Goal: Task Accomplishment & Management: Manage account settings

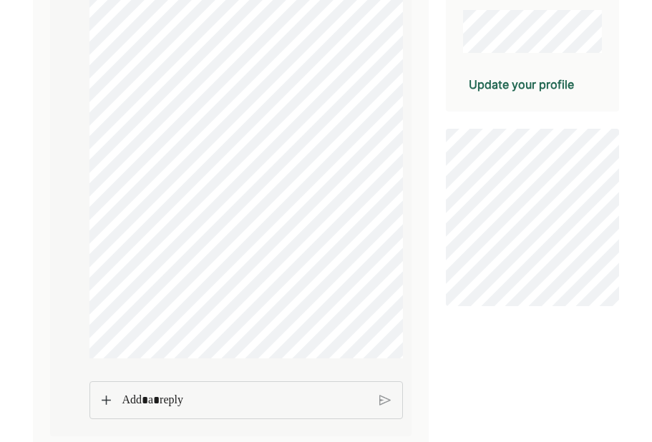
scroll to position [340, 0]
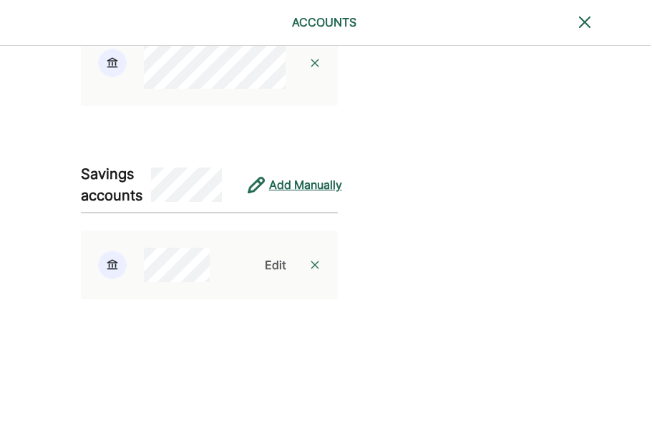
scroll to position [571, 2]
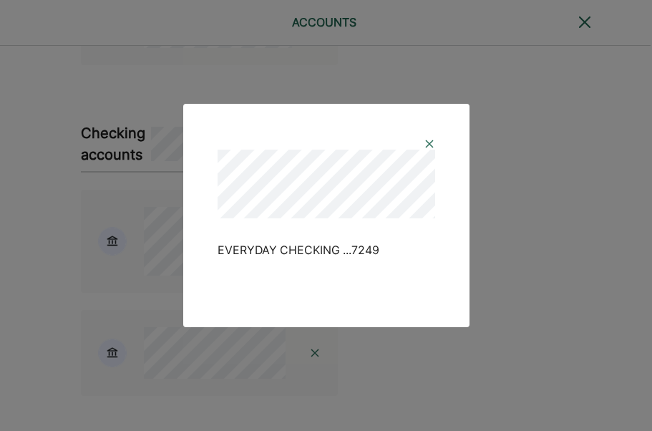
click at [427, 140] on img at bounding box center [429, 143] width 11 height 11
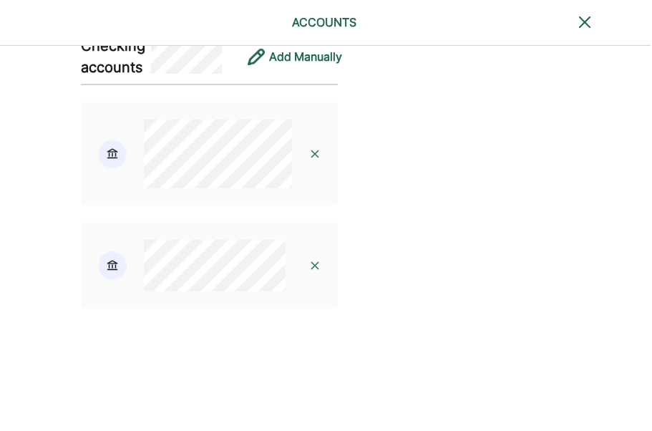
scroll to position [661, 2]
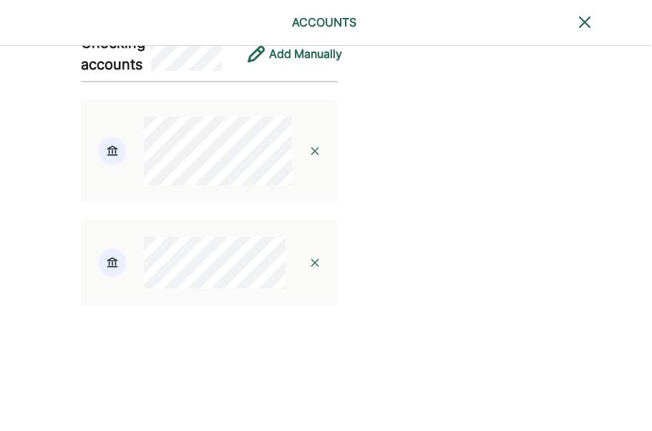
click at [321, 268] on img at bounding box center [314, 262] width 11 height 11
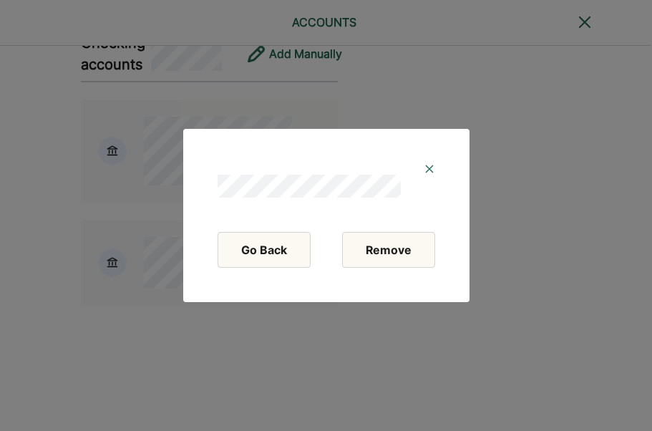
click at [392, 256] on button "Remove" at bounding box center [388, 250] width 93 height 36
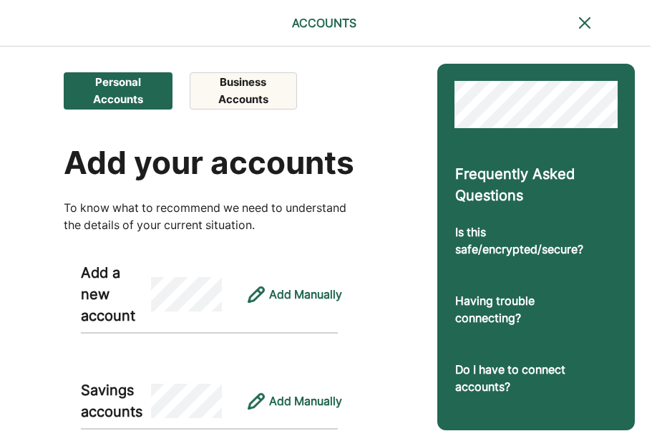
scroll to position [0, 2]
click at [263, 95] on button "Business Accounts" at bounding box center [243, 90] width 107 height 37
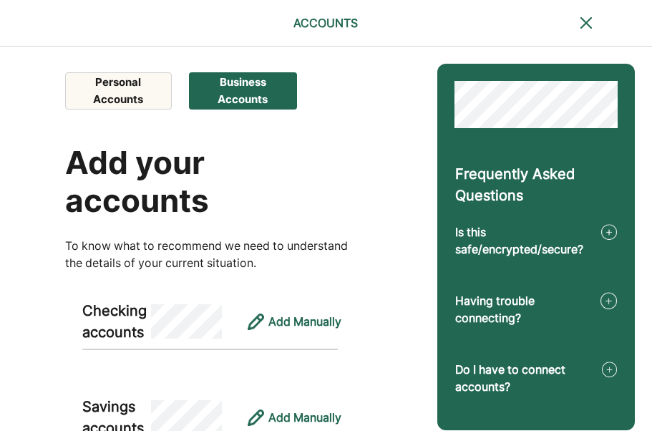
scroll to position [0, 0]
click at [127, 92] on button "Personal Accounts" at bounding box center [118, 90] width 106 height 37
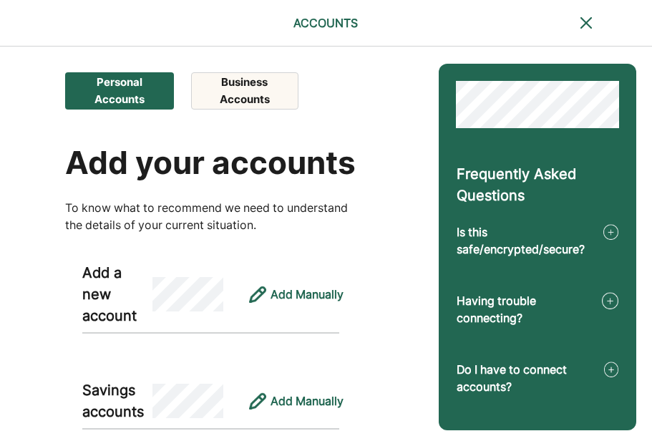
click at [248, 98] on button "Business Accounts" at bounding box center [244, 90] width 107 height 37
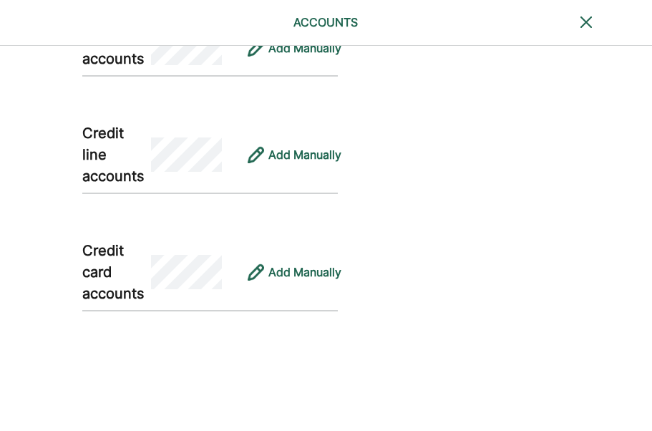
scroll to position [483, 0]
click at [297, 161] on div "Add Manually" at bounding box center [304, 155] width 73 height 17
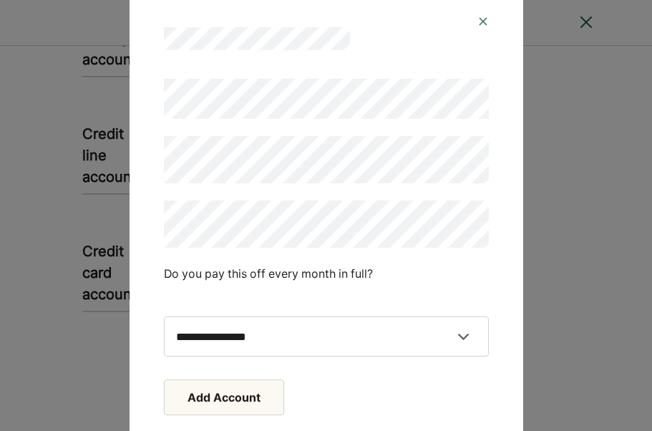
drag, startPoint x: 290, startPoint y: 127, endPoint x: 483, endPoint y: 21, distance: 220.4
click at [483, 21] on img at bounding box center [482, 21] width 11 height 11
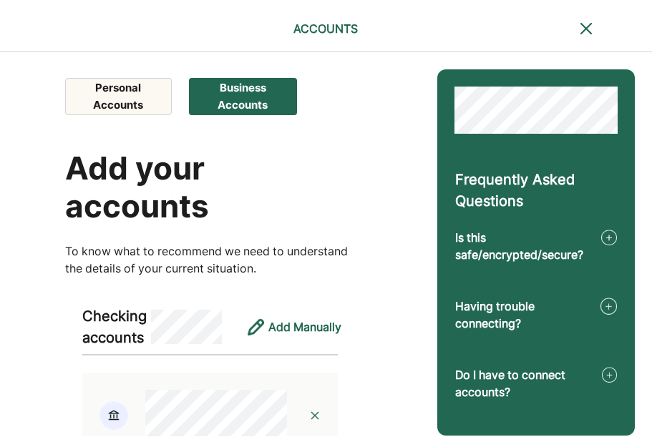
scroll to position [0, 0]
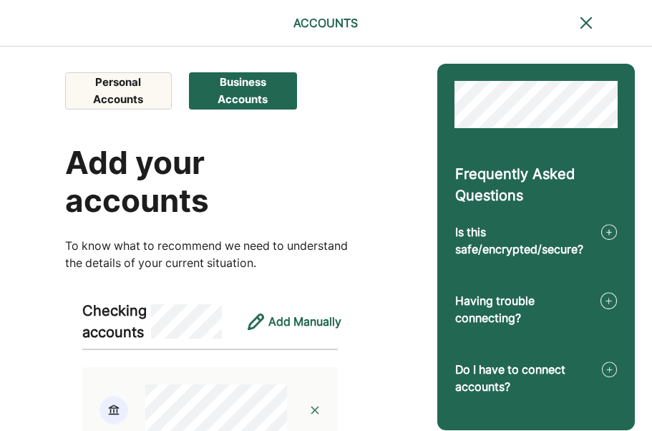
click at [582, 24] on img at bounding box center [586, 22] width 17 height 17
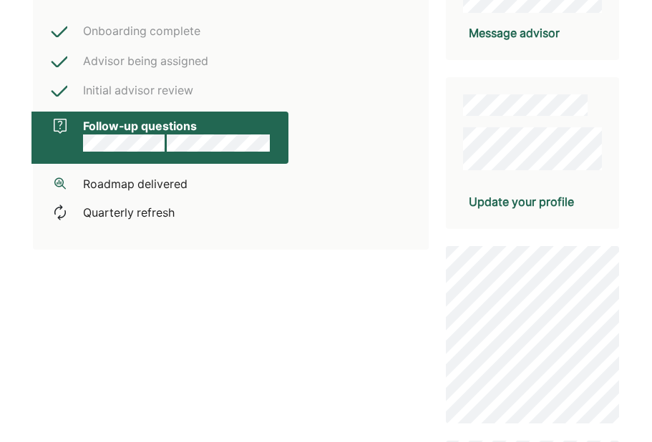
scroll to position [291, 0]
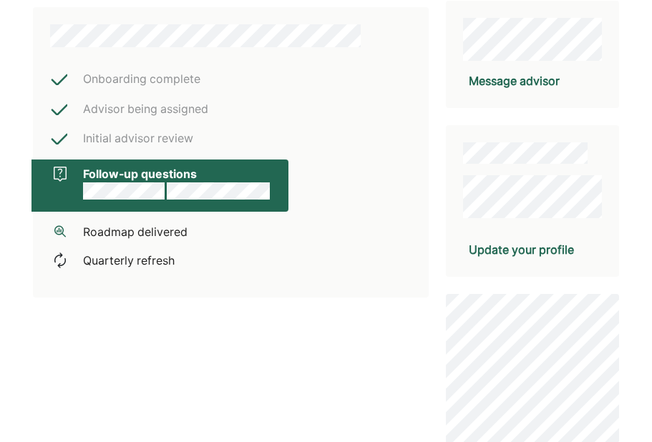
click at [533, 250] on div "Update your profile" at bounding box center [521, 249] width 105 height 17
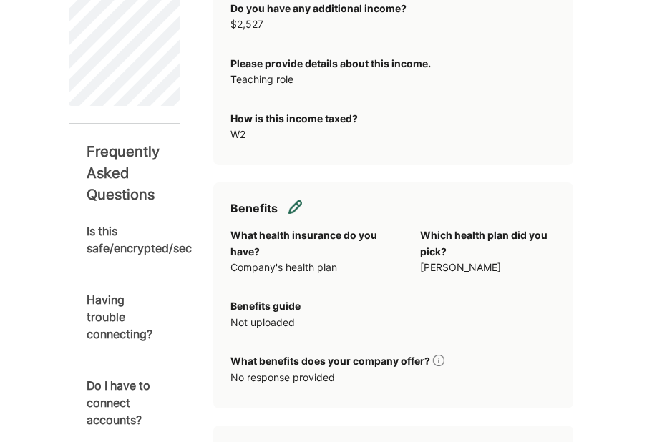
scroll to position [602, 0]
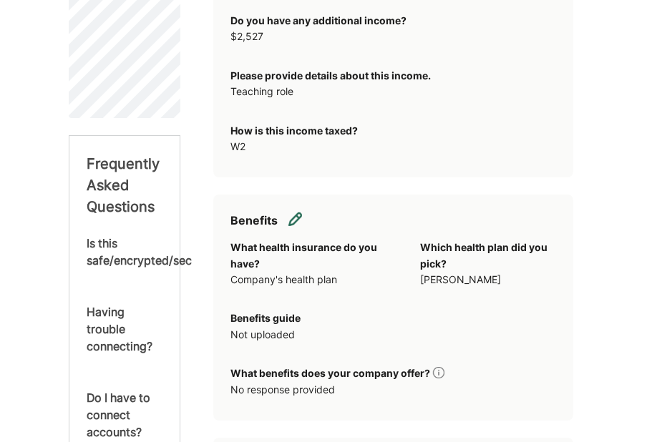
click at [300, 226] on img at bounding box center [295, 219] width 14 height 14
select select "**********"
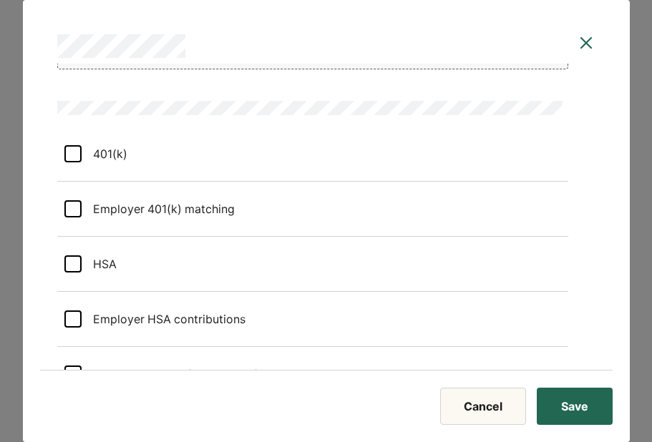
scroll to position [409, 0]
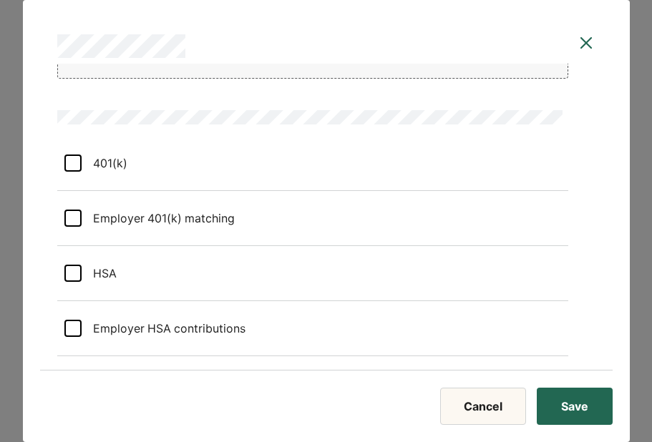
click at [76, 163] on div at bounding box center [72, 163] width 17 height 17
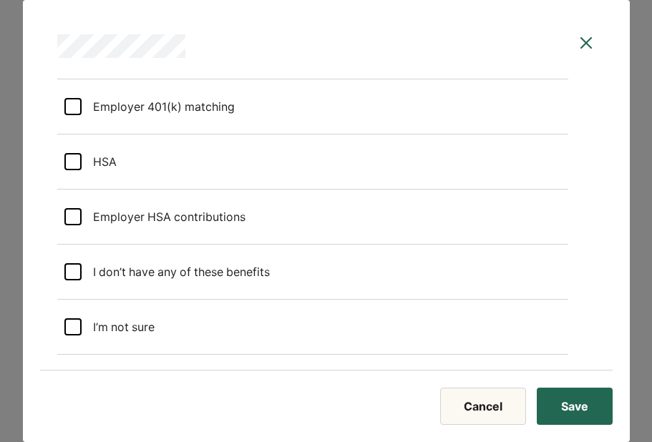
scroll to position [620, 0]
click at [583, 407] on button "Save" at bounding box center [575, 406] width 76 height 37
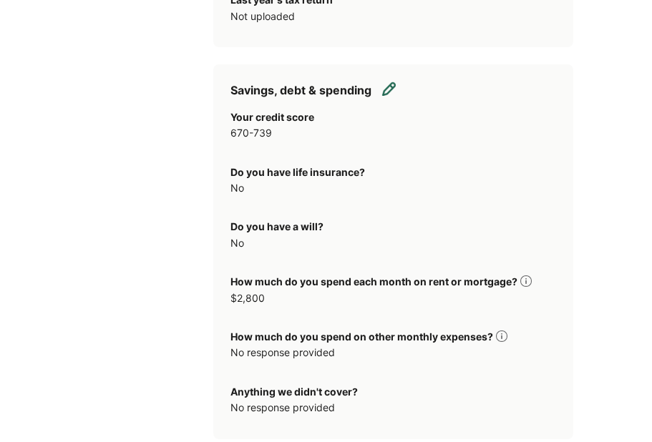
scroll to position [1659, 0]
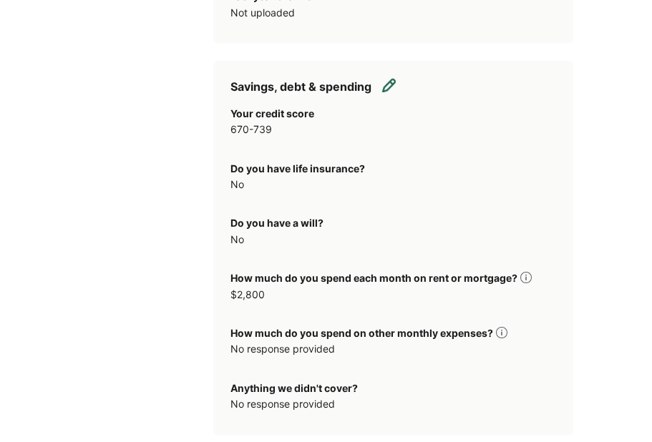
click at [397, 92] on img at bounding box center [389, 85] width 14 height 14
select select "*******"
select select "*****"
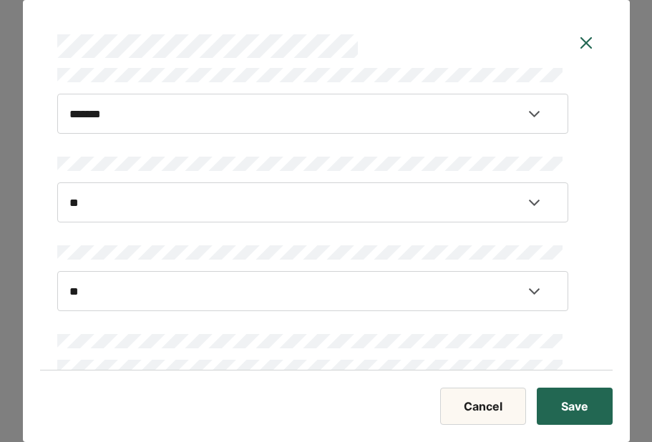
scroll to position [67, 0]
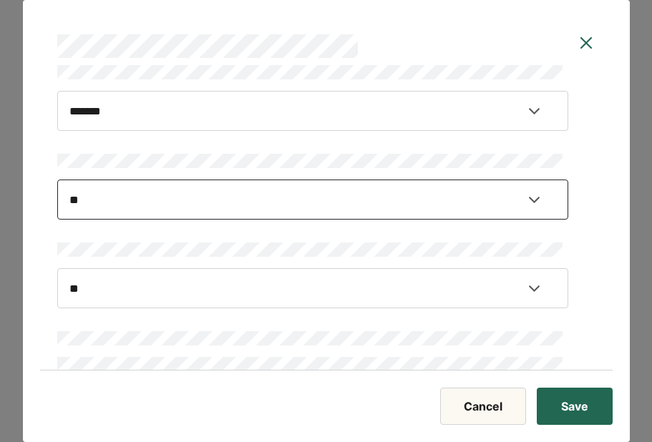
select select "****"
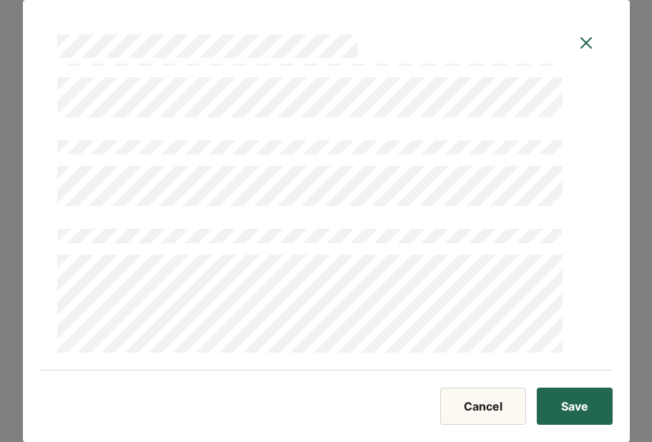
scroll to position [1676, 0]
click at [546, 413] on button "Save" at bounding box center [575, 406] width 76 height 37
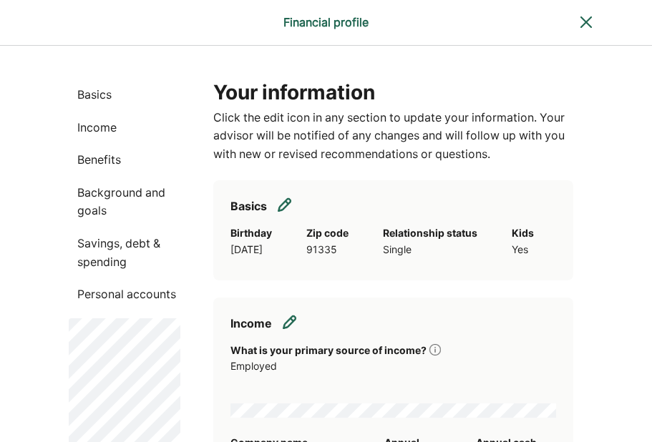
scroll to position [0, 0]
click at [101, 243] on p "Savings, debt & spending" at bounding box center [125, 254] width 112 height 37
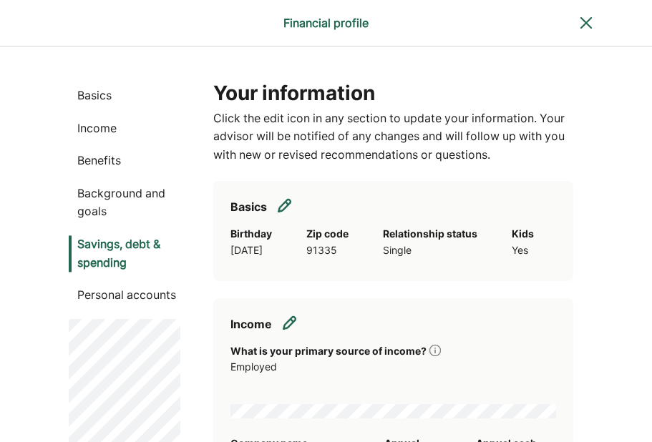
click at [140, 292] on p "Personal accounts" at bounding box center [125, 295] width 112 height 19
click at [590, 20] on img at bounding box center [586, 22] width 17 height 17
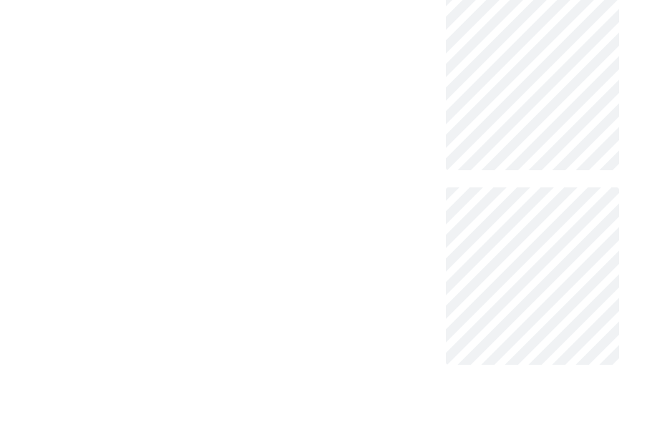
scroll to position [593, 0]
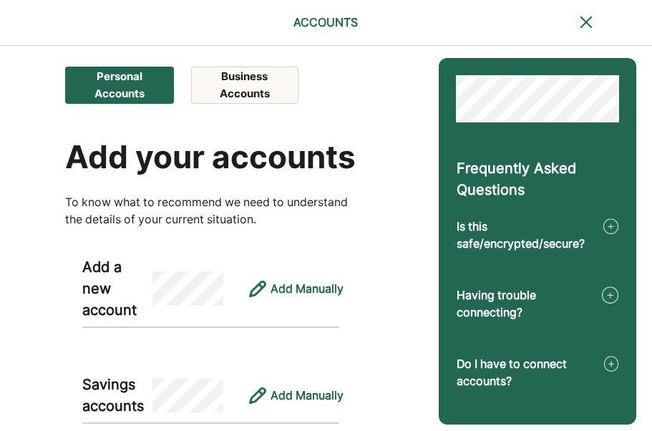
scroll to position [4, 0]
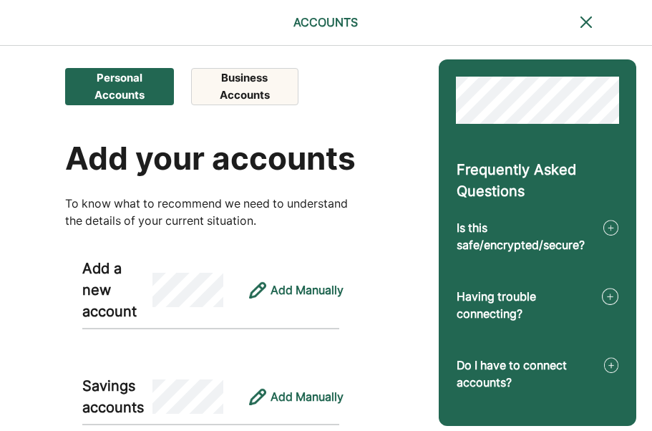
click at [619, 225] on img at bounding box center [611, 227] width 16 height 17
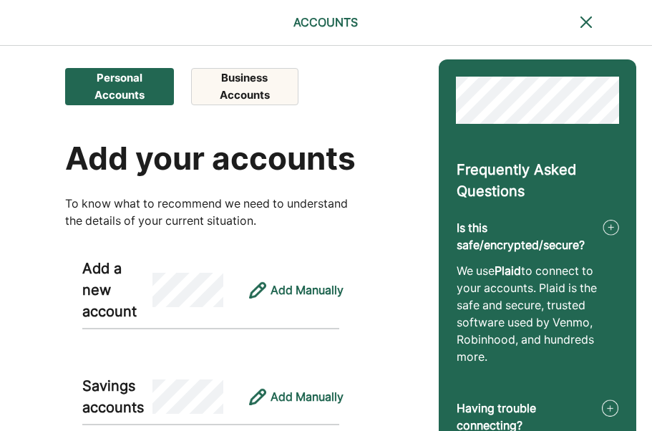
click at [619, 225] on img at bounding box center [611, 227] width 16 height 17
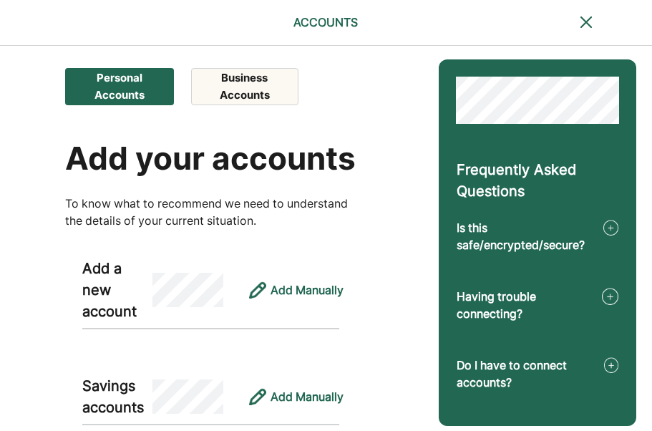
click at [618, 293] on img at bounding box center [610, 296] width 16 height 17
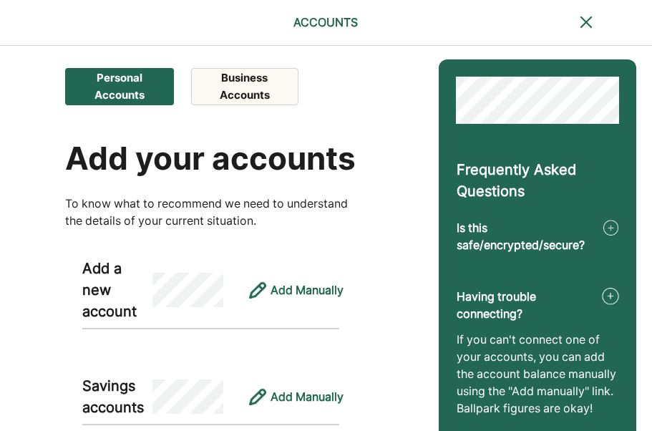
click at [618, 293] on img at bounding box center [610, 296] width 16 height 17
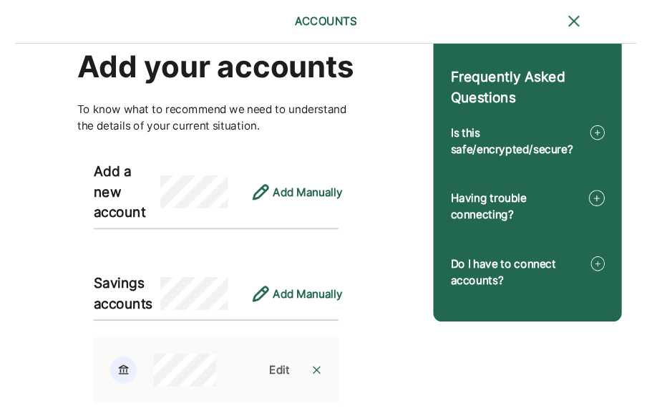
scroll to position [94, 0]
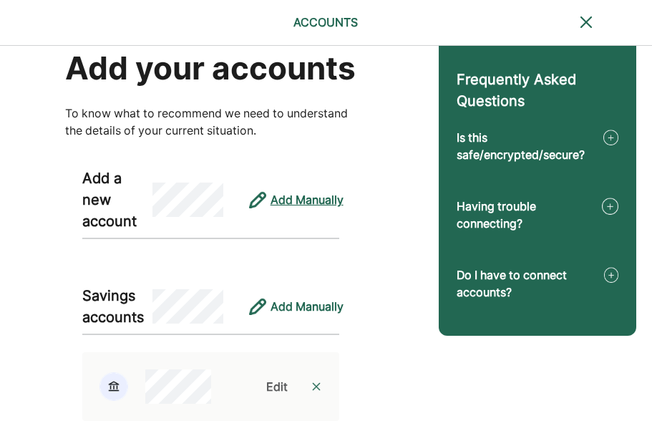
click at [312, 208] on div "Add Manually" at bounding box center [307, 199] width 73 height 17
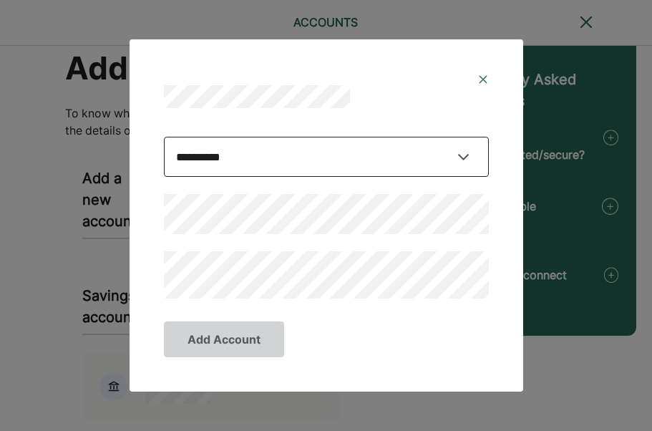
select select "**********"
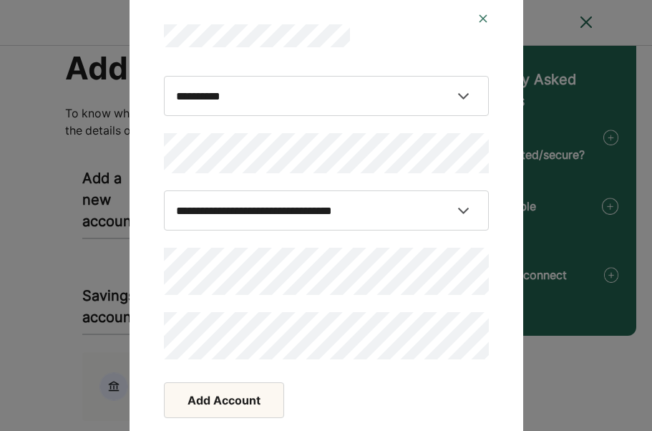
drag, startPoint x: 465, startPoint y: 145, endPoint x: 150, endPoint y: 161, distance: 315.4
click at [150, 161] on div "**********" at bounding box center [326, 215] width 359 height 324
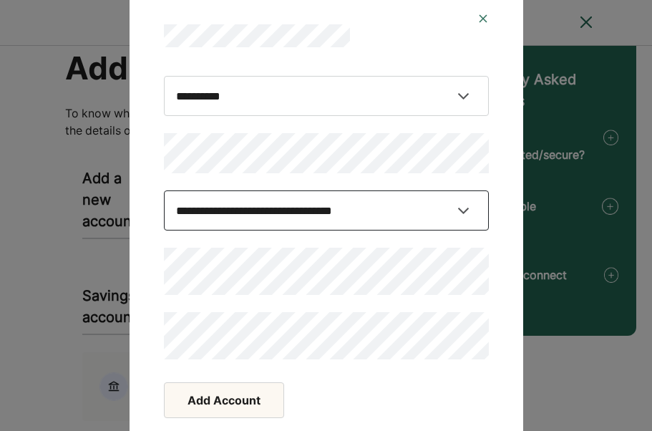
select select "**********"
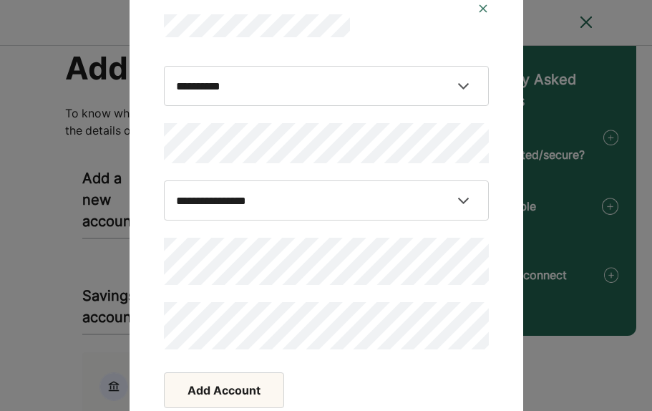
click at [235, 394] on button "Add Account" at bounding box center [224, 390] width 120 height 36
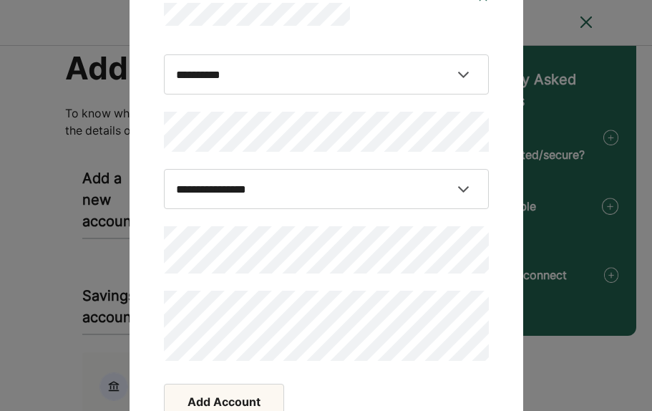
click at [234, 397] on button "Add Account" at bounding box center [224, 402] width 120 height 36
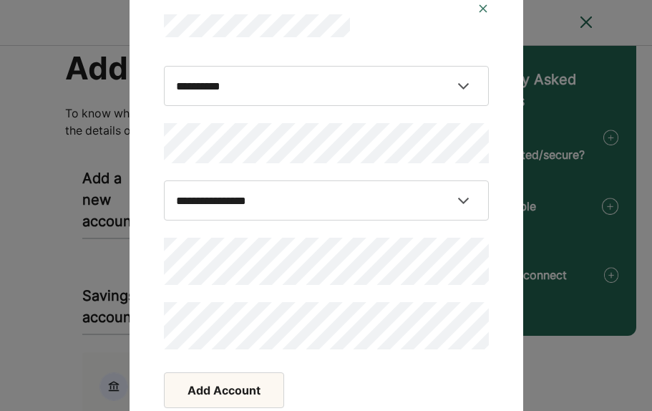
click at [220, 396] on button "Add Account" at bounding box center [224, 390] width 120 height 36
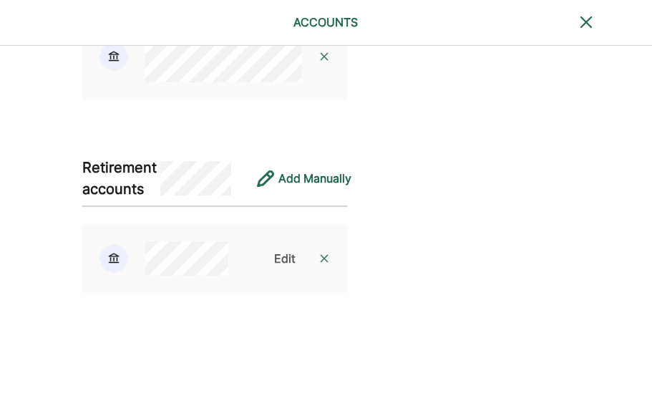
scroll to position [727, 0]
click at [314, 179] on div "Add Manually" at bounding box center [314, 176] width 73 height 17
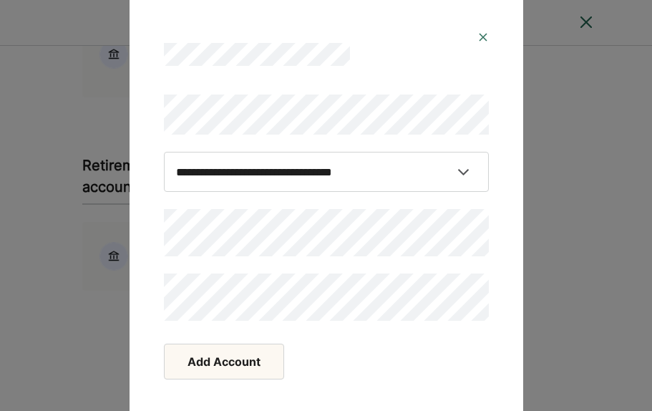
click at [552, 116] on div "**********" at bounding box center [326, 205] width 652 height 411
click at [195, 365] on button "Add Account" at bounding box center [224, 362] width 120 height 36
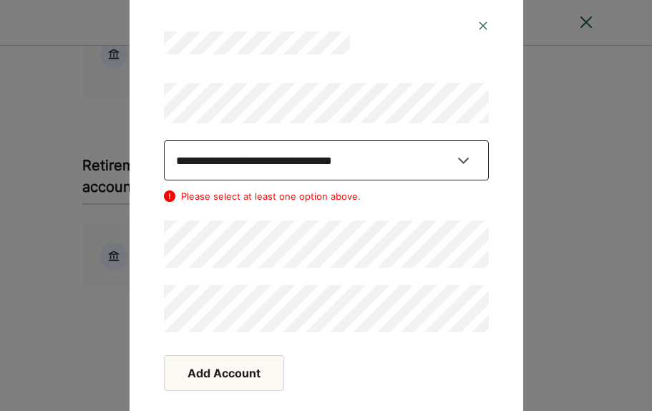
select select "**********"
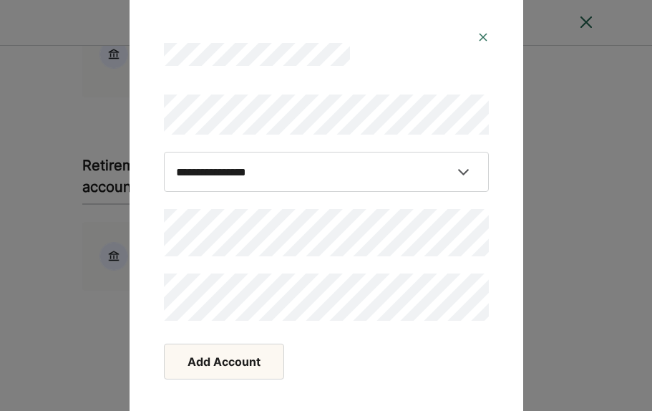
click at [256, 357] on button "Add Account" at bounding box center [224, 362] width 120 height 36
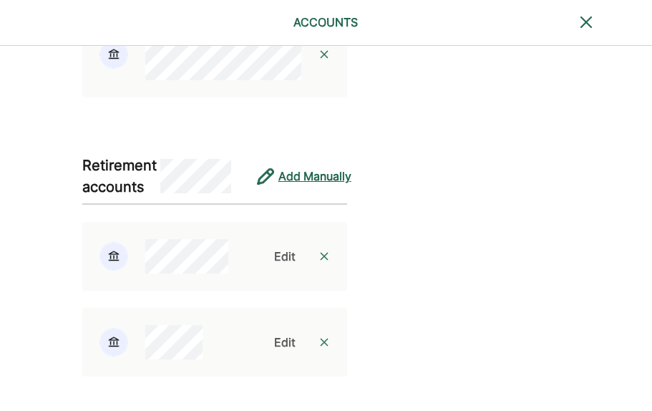
click at [307, 175] on div "Add Manually" at bounding box center [314, 176] width 73 height 17
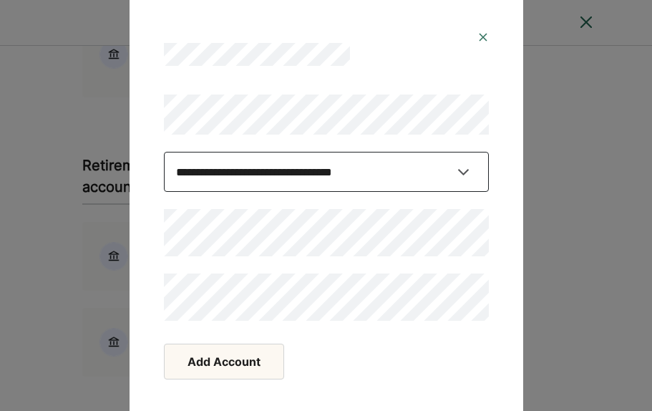
select select "**********"
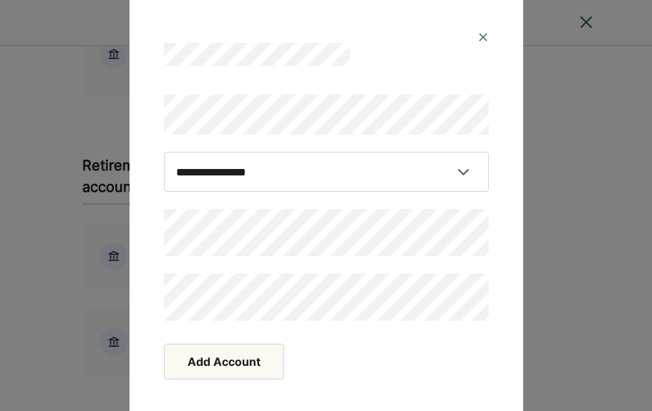
click at [250, 363] on button "Add Account" at bounding box center [224, 362] width 120 height 36
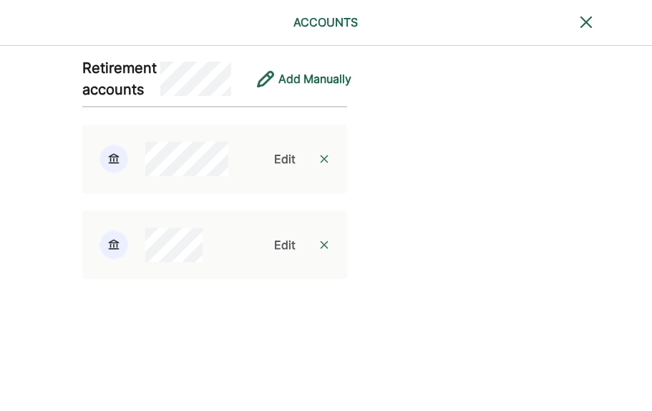
scroll to position [824, 0]
click at [296, 245] on div "Edit" at bounding box center [284, 245] width 21 height 17
select select "**********"
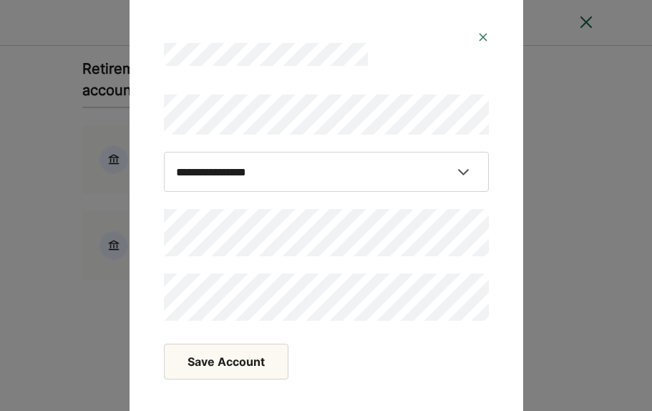
click at [208, 369] on button "Save Account" at bounding box center [226, 362] width 125 height 36
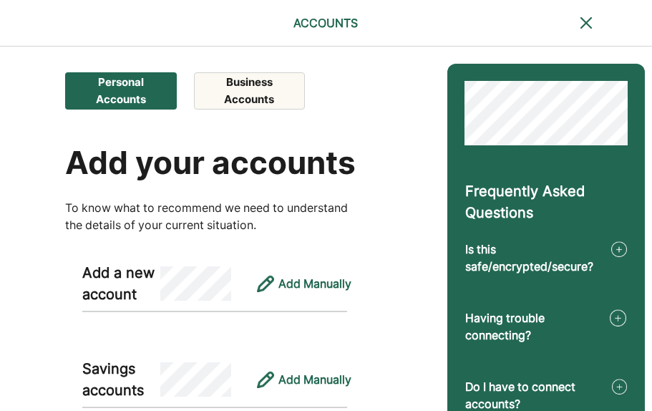
scroll to position [0, 0]
click at [319, 283] on div "Add Manually" at bounding box center [314, 283] width 73 height 17
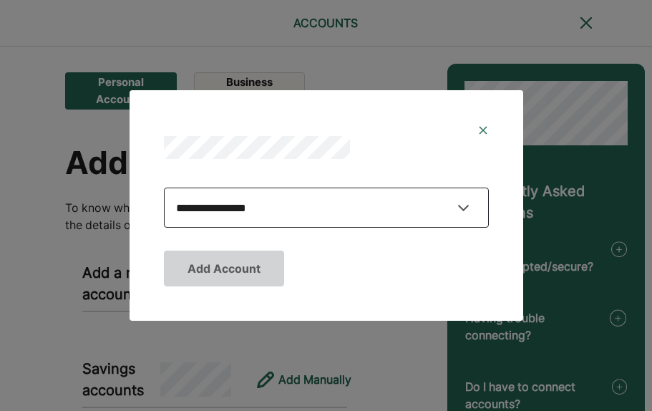
select select "**********"
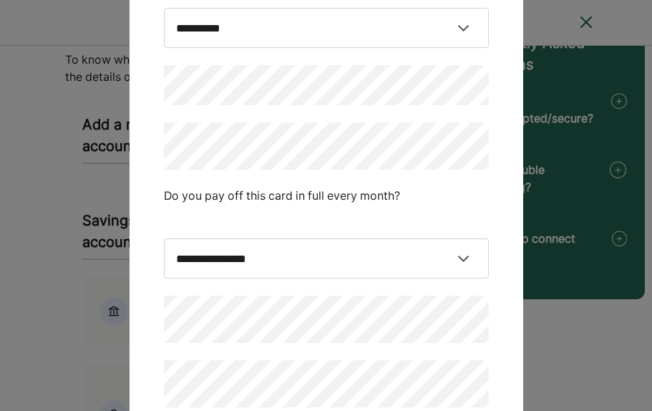
scroll to position [147, 1]
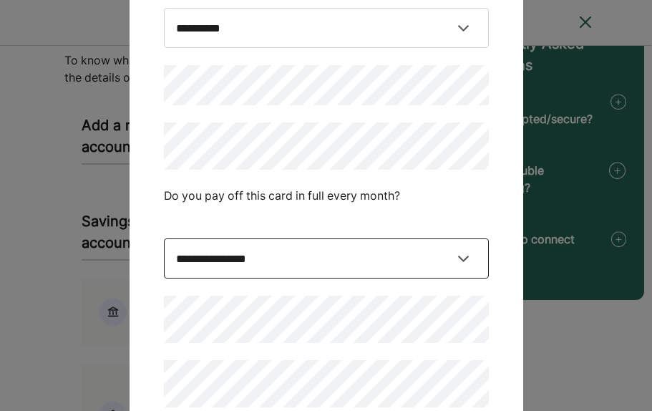
select select "*****"
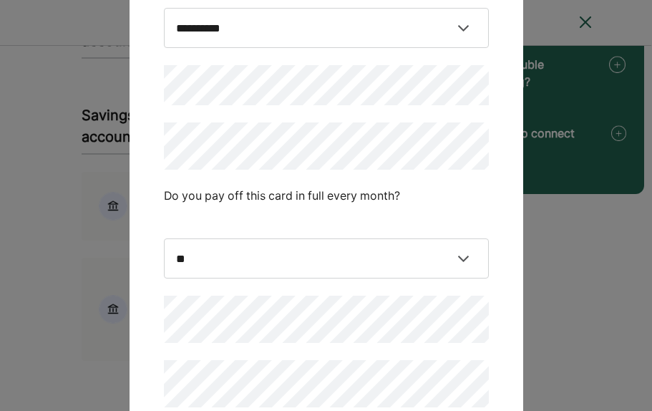
scroll to position [244, 1]
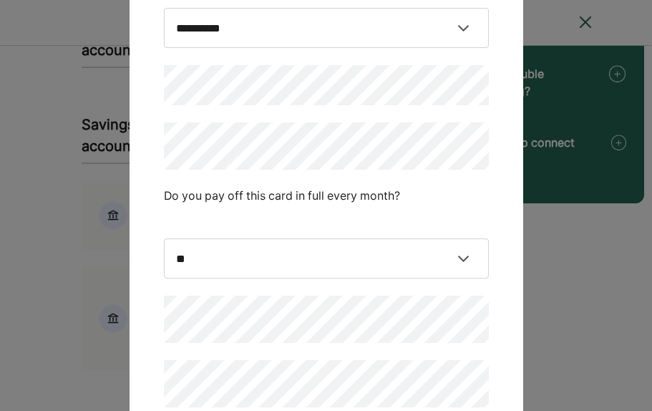
drag, startPoint x: 511, startPoint y: 246, endPoint x: 511, endPoint y: 216, distance: 30.1
click at [511, 216] on div "**********" at bounding box center [327, 206] width 394 height 590
click at [456, 286] on div "**********" at bounding box center [326, 236] width 325 height 342
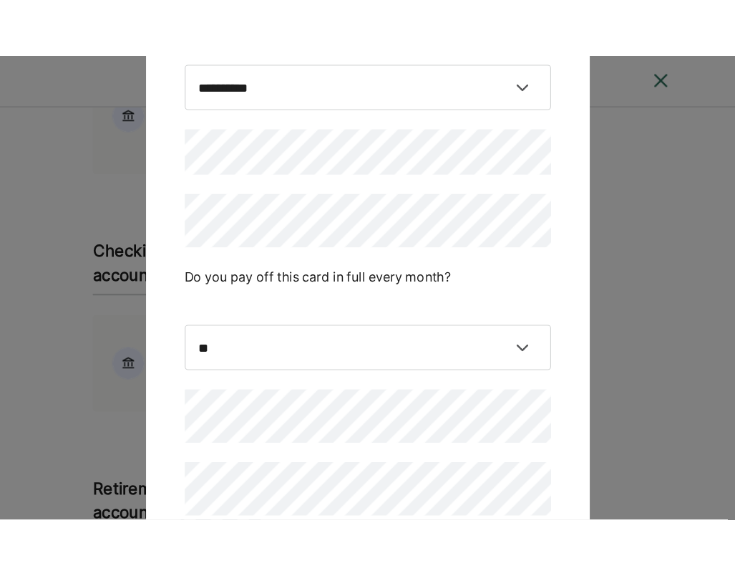
scroll to position [510, 0]
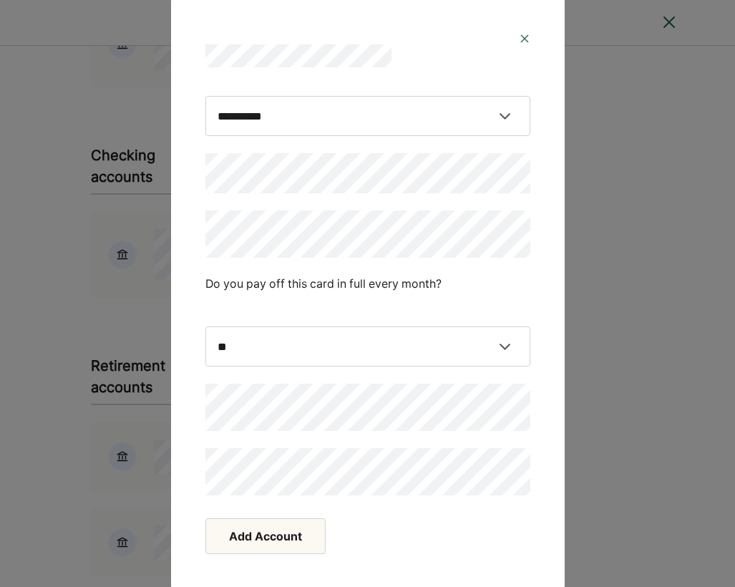
click at [281, 442] on button "Add Account" at bounding box center [265, 536] width 120 height 36
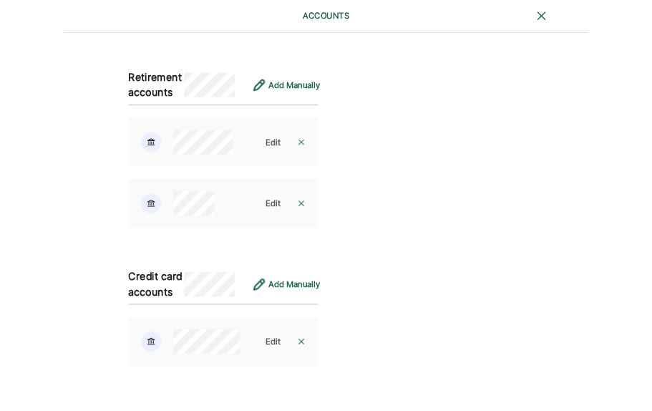
scroll to position [809, 0]
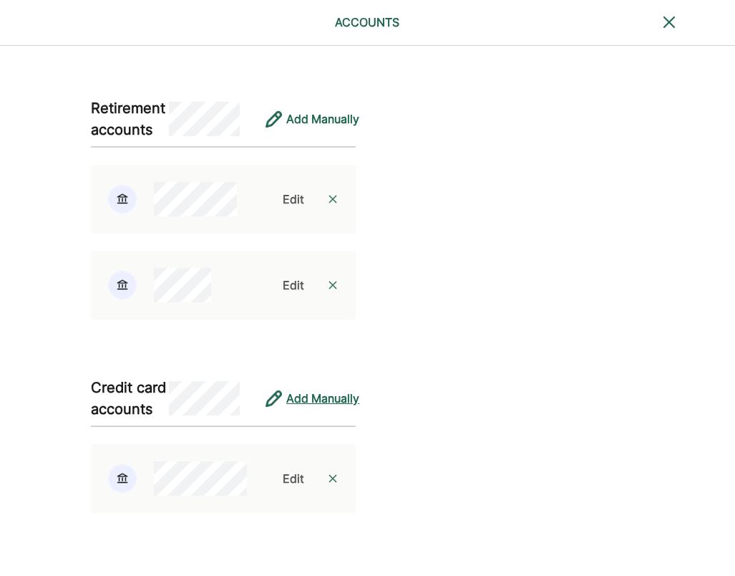
click at [328, 389] on div "Add Manually" at bounding box center [322, 397] width 73 height 17
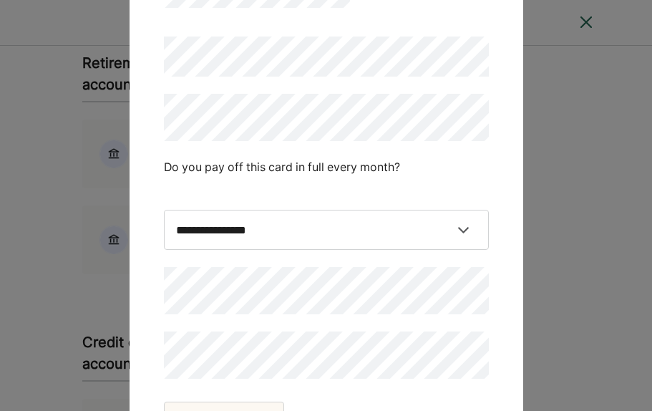
scroll to position [829, 0]
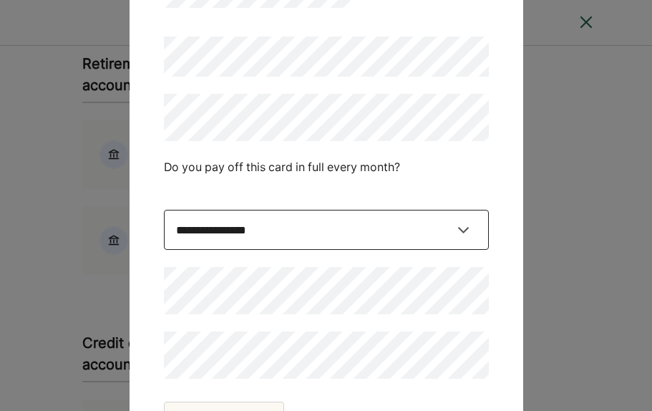
select select "*****"
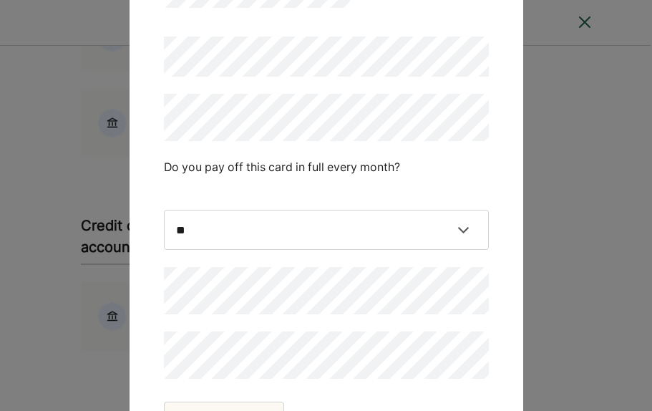
scroll to position [944, 2]
click at [279, 405] on button "Add Account" at bounding box center [224, 420] width 120 height 36
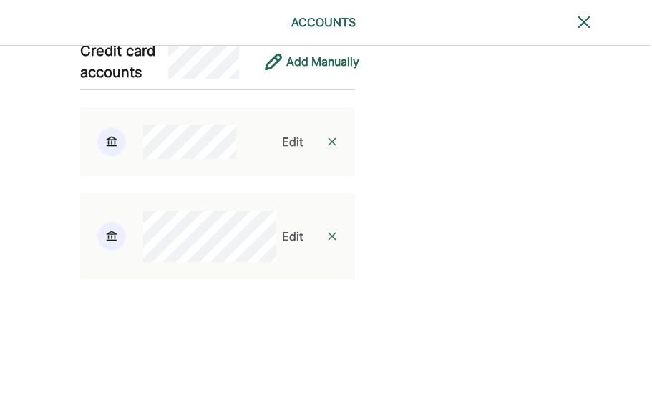
scroll to position [989, 2]
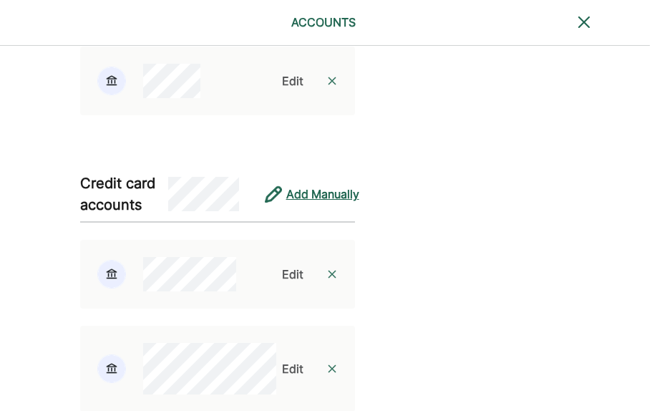
click at [304, 203] on div "Add Manually" at bounding box center [322, 193] width 73 height 17
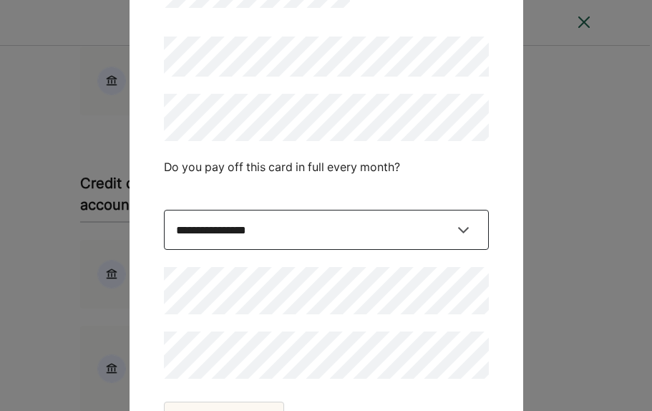
select select "*****"
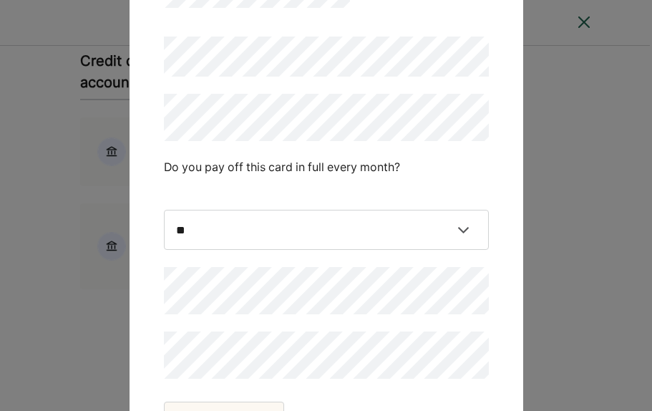
scroll to position [1114, 0]
click at [257, 403] on button "Add Account" at bounding box center [224, 420] width 120 height 36
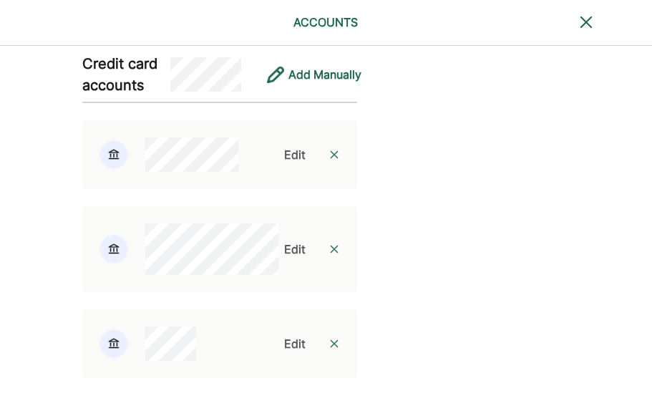
scroll to position [1104, 0]
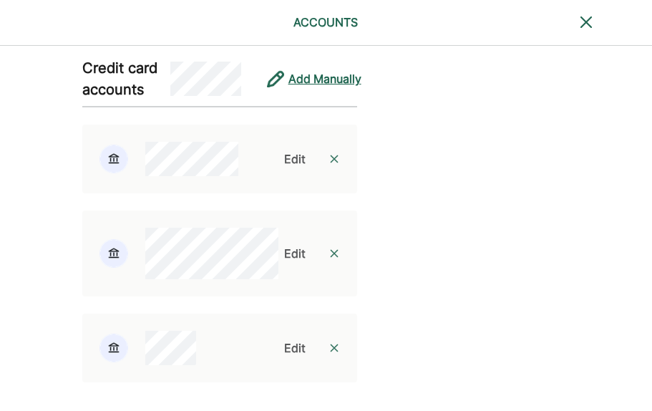
click at [304, 87] on div "Add Manually" at bounding box center [324, 78] width 73 height 17
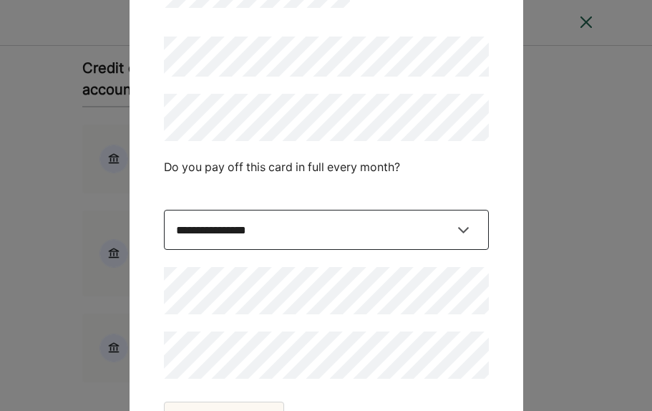
select select "*****"
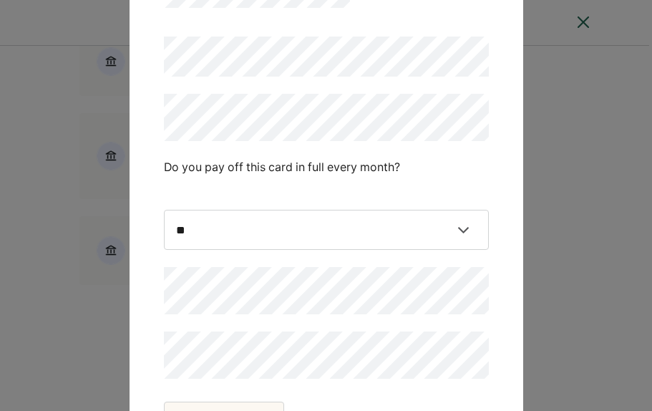
scroll to position [1198, 3]
click at [254, 402] on button "Add Account" at bounding box center [224, 420] width 120 height 36
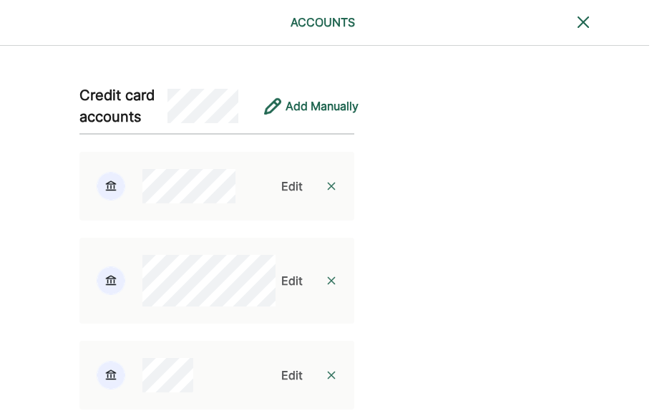
scroll to position [1076, 3]
click at [299, 113] on div "Add Manually" at bounding box center [322, 106] width 73 height 17
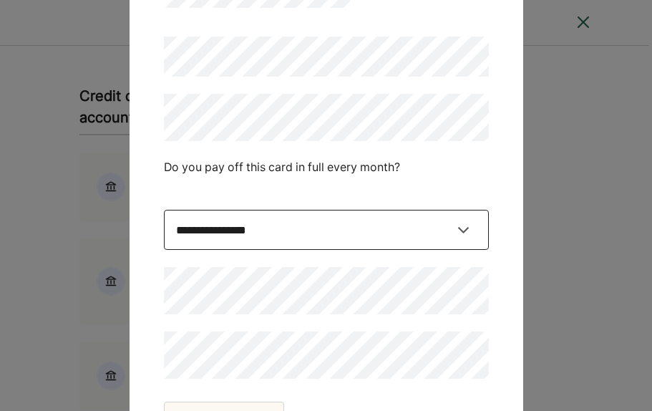
select select "*****"
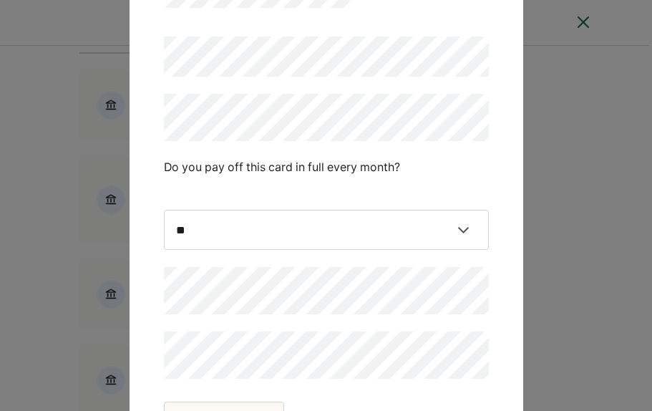
scroll to position [1160, 3]
click at [258, 408] on button "Add Account" at bounding box center [224, 420] width 120 height 36
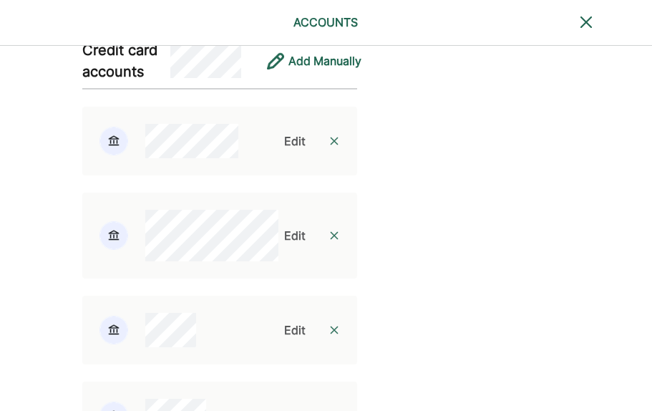
scroll to position [1034, 0]
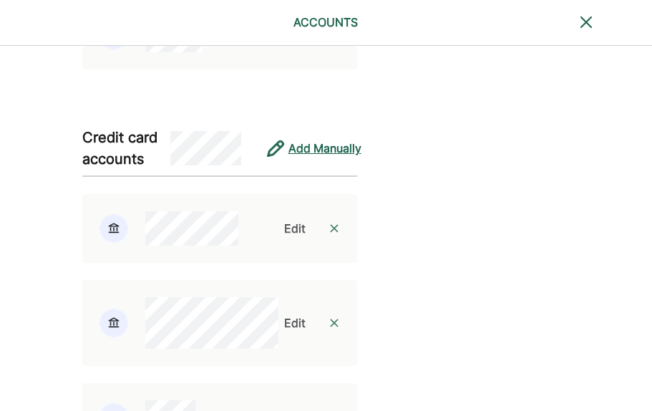
click at [299, 157] on div "Add Manually" at bounding box center [324, 148] width 73 height 17
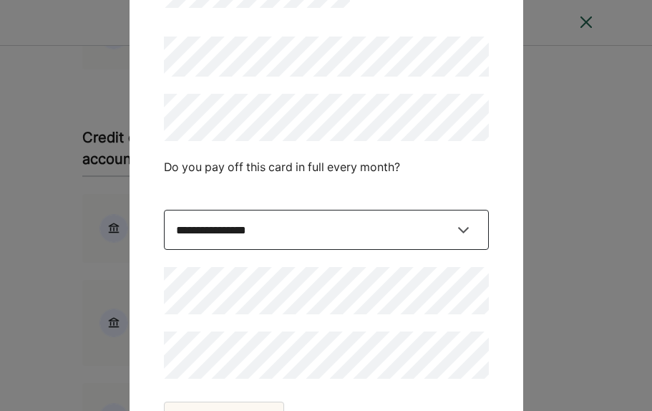
select select "*****"
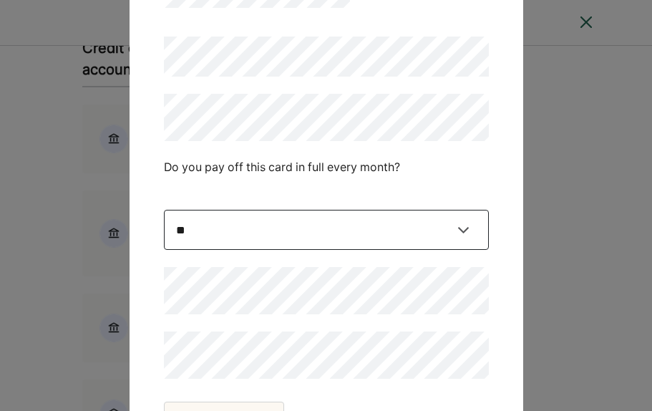
scroll to position [1126, 0]
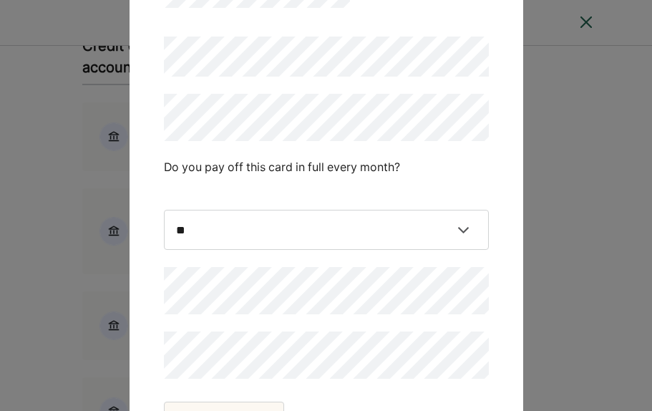
click at [266, 404] on button "Add Account" at bounding box center [224, 420] width 120 height 36
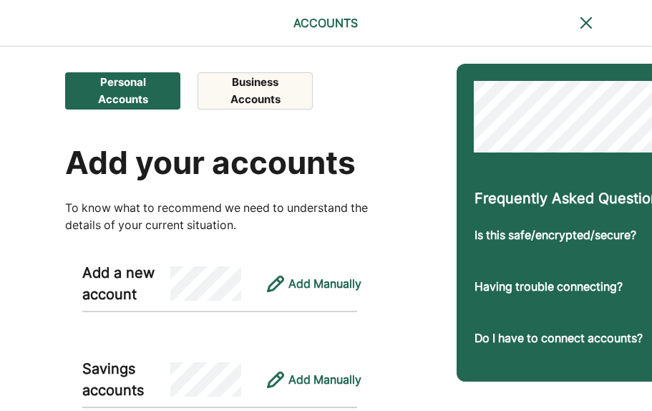
scroll to position [0, 0]
click at [310, 283] on div "Add Manually" at bounding box center [324, 283] width 73 height 17
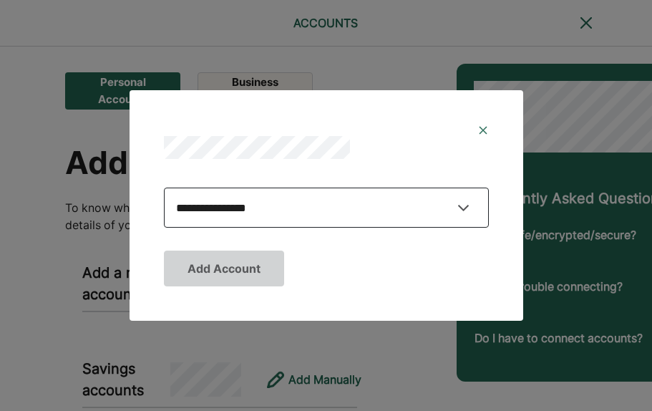
select select "**********"
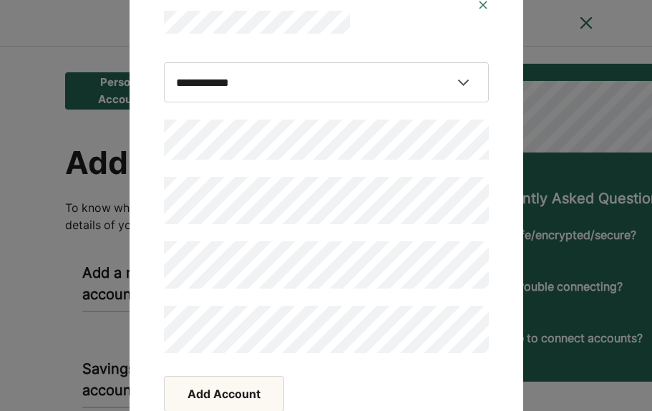
click at [215, 392] on button "Add Account" at bounding box center [224, 394] width 120 height 36
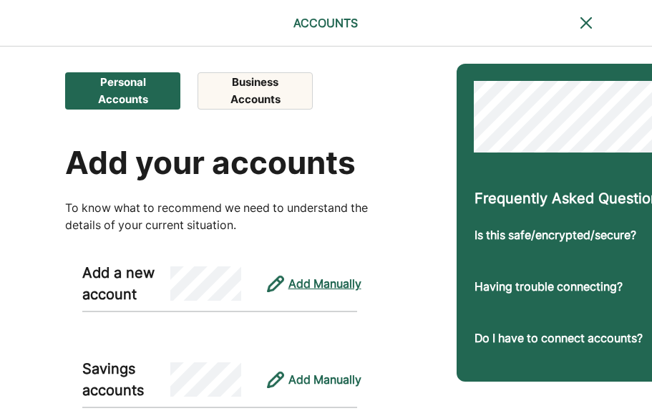
click at [298, 281] on div "Add Manually" at bounding box center [324, 283] width 73 height 17
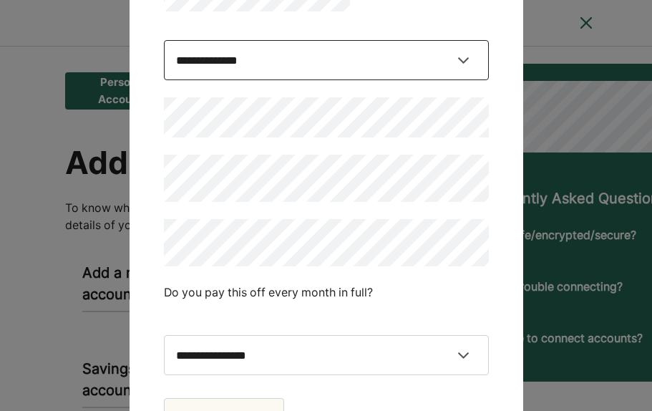
select select "****"
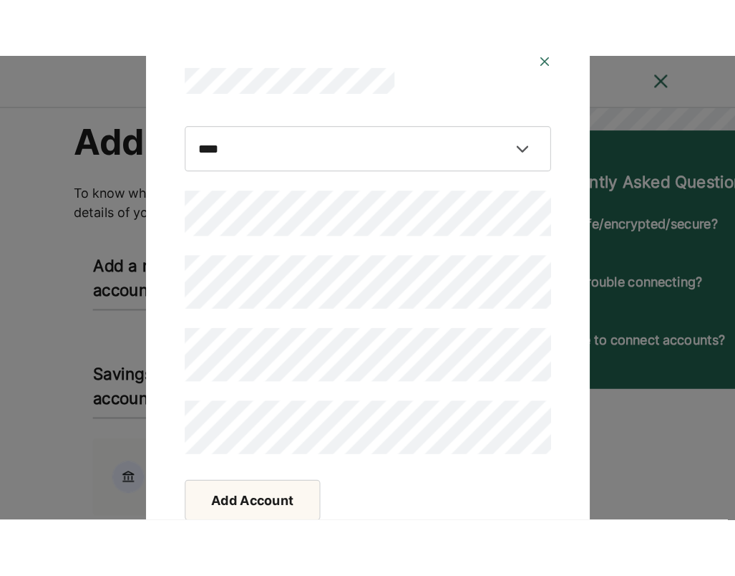
scroll to position [87, 0]
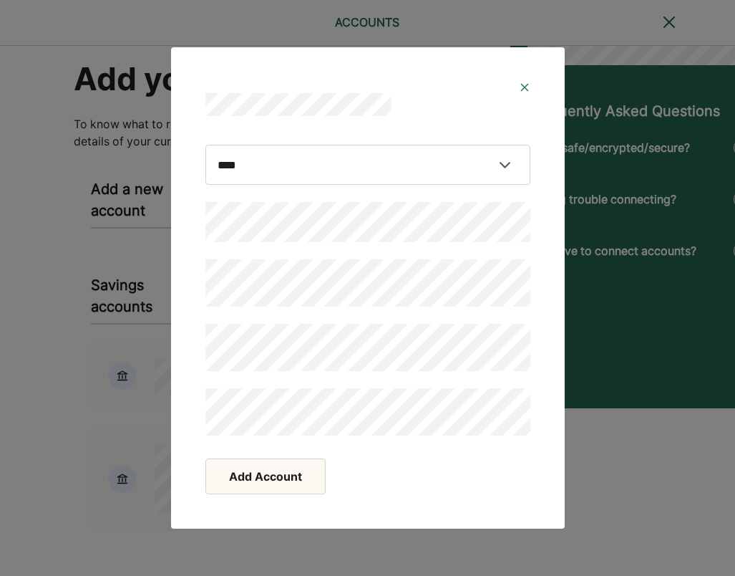
click at [253, 442] on button "Add Account" at bounding box center [265, 476] width 120 height 36
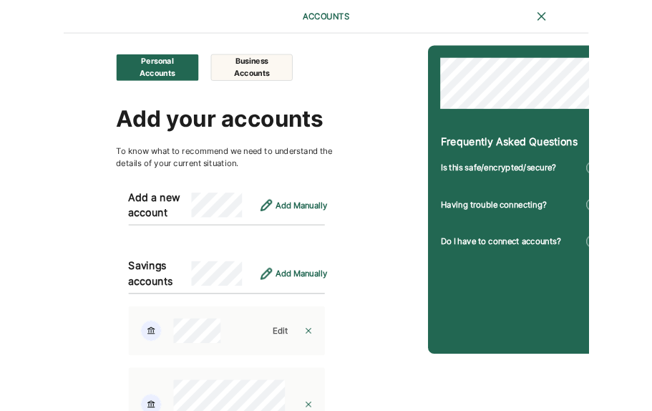
scroll to position [0, 0]
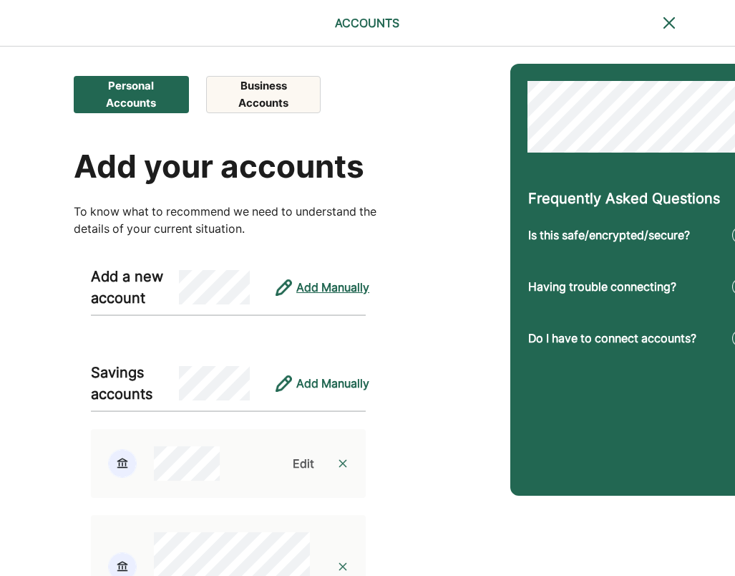
click at [312, 283] on div "Add Manually" at bounding box center [332, 286] width 73 height 17
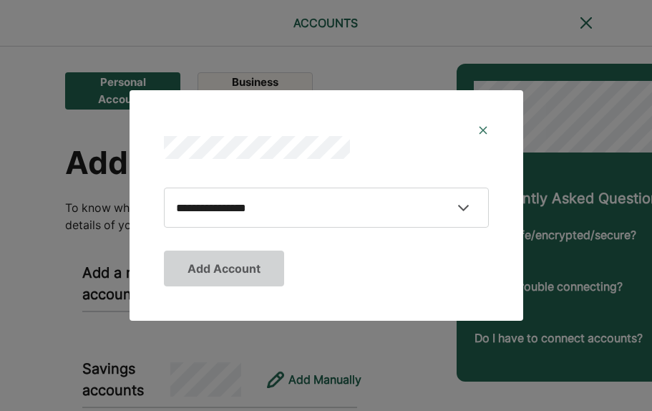
click at [483, 127] on img at bounding box center [482, 130] width 11 height 11
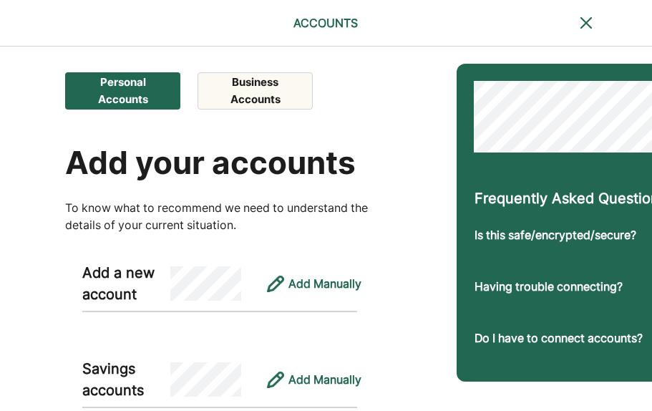
click at [277, 92] on button "Business Accounts" at bounding box center [255, 90] width 115 height 37
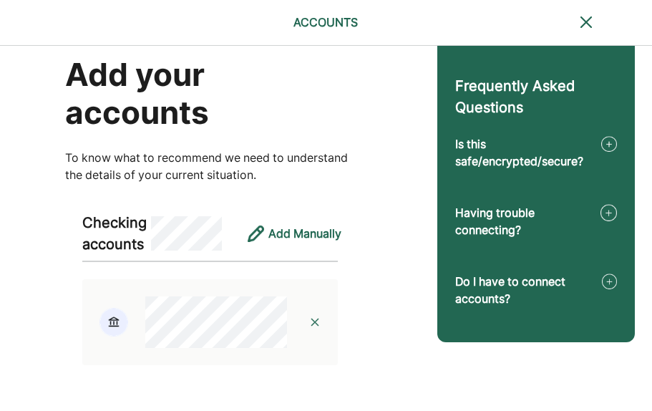
scroll to position [91, 0]
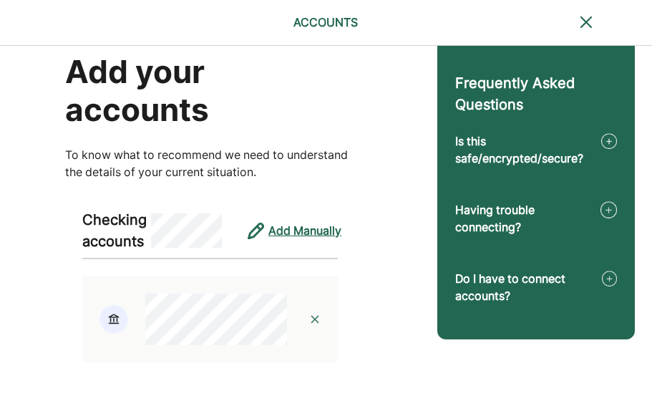
click at [311, 230] on div "Add Manually" at bounding box center [304, 230] width 73 height 17
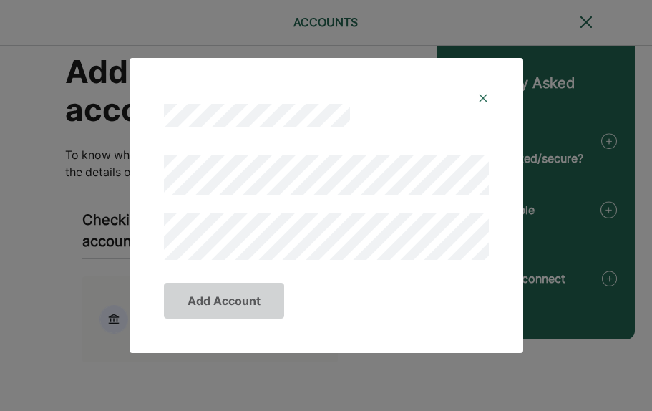
click at [484, 102] on img at bounding box center [482, 97] width 11 height 11
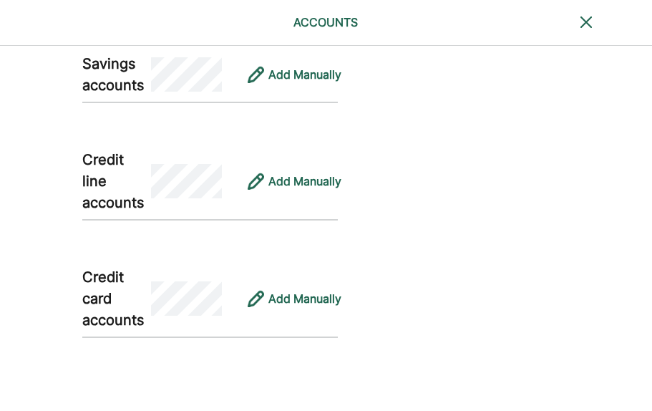
scroll to position [457, 0]
click at [298, 182] on div "Add Manually" at bounding box center [304, 181] width 73 height 17
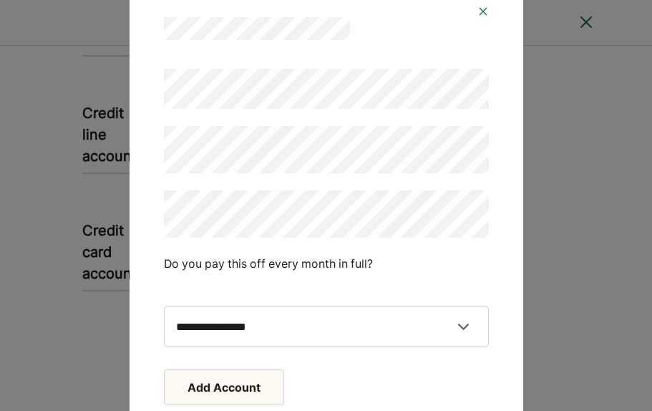
scroll to position [503, 0]
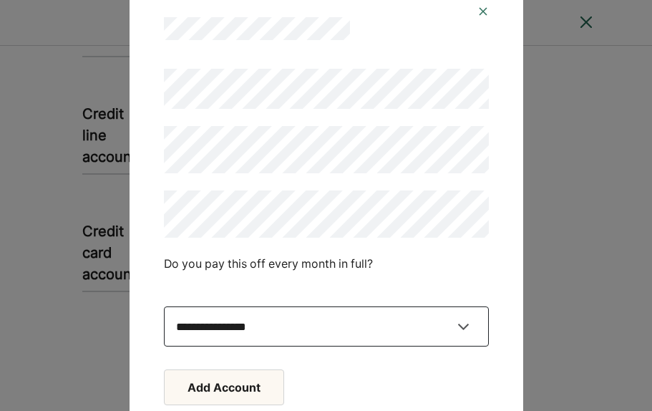
select select "*****"
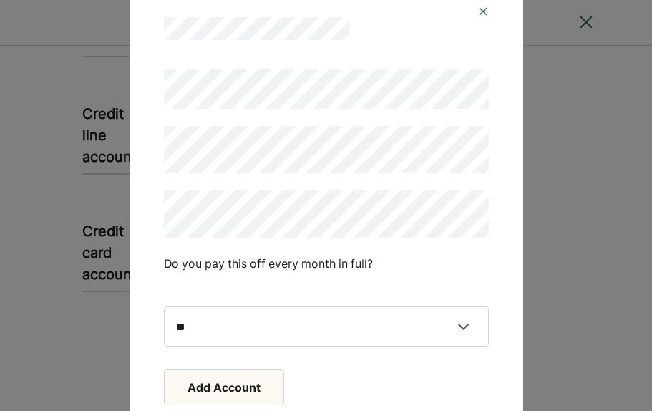
click at [264, 387] on button "Add Account" at bounding box center [224, 387] width 120 height 36
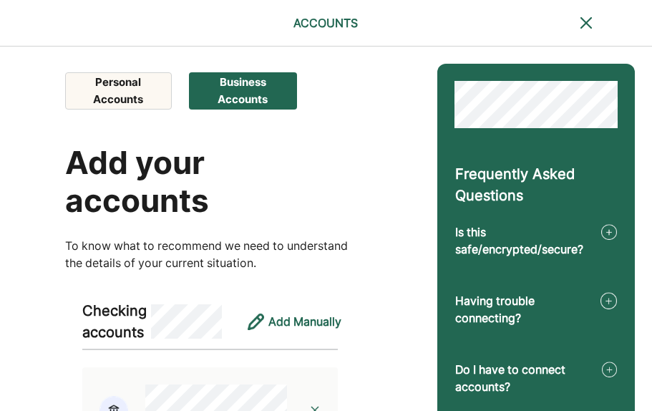
scroll to position [0, 0]
click at [141, 94] on button "Personal Accounts" at bounding box center [118, 90] width 106 height 37
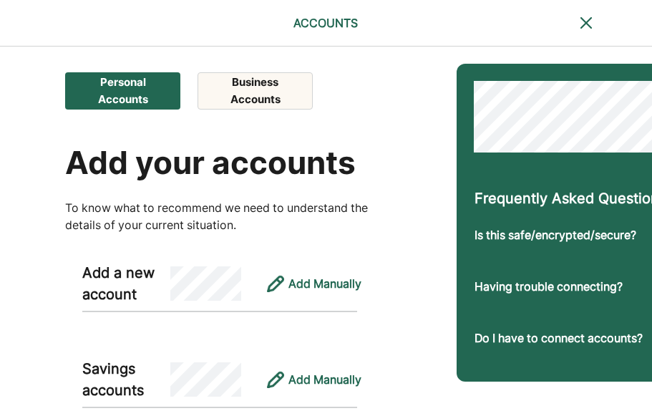
click at [582, 20] on img at bounding box center [586, 22] width 17 height 17
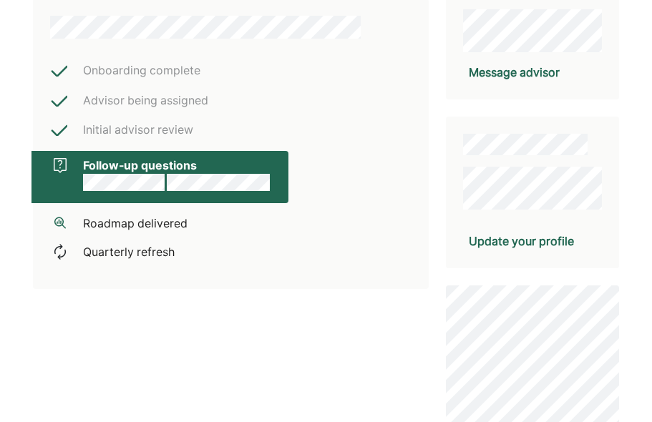
scroll to position [299, 0]
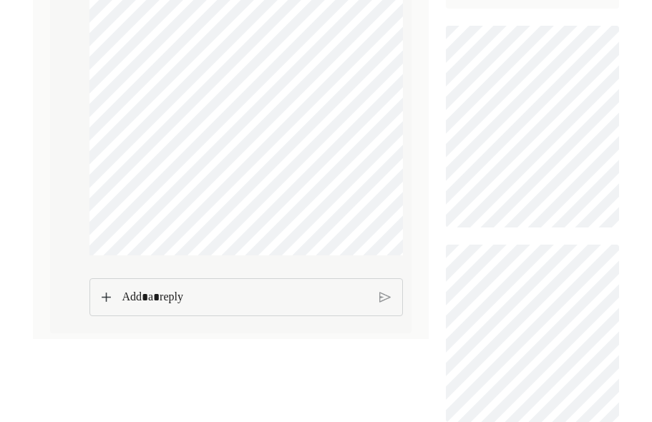
scroll to position [434, 0]
click at [152, 308] on p "Rich Text Editor. Editing area: main" at bounding box center [245, 298] width 246 height 19
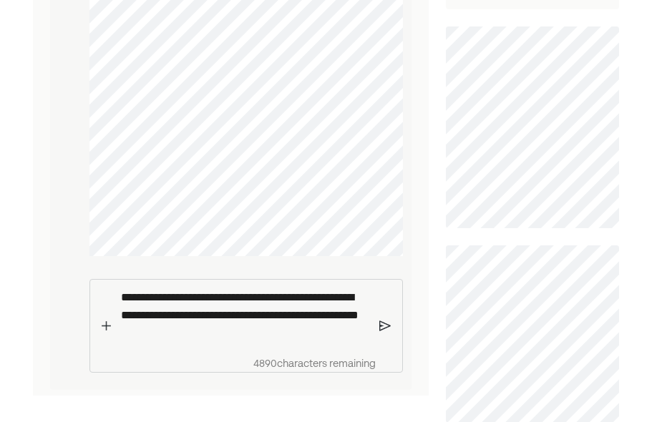
click at [383, 332] on img at bounding box center [385, 325] width 12 height 13
